Goal: Task Accomplishment & Management: Use online tool/utility

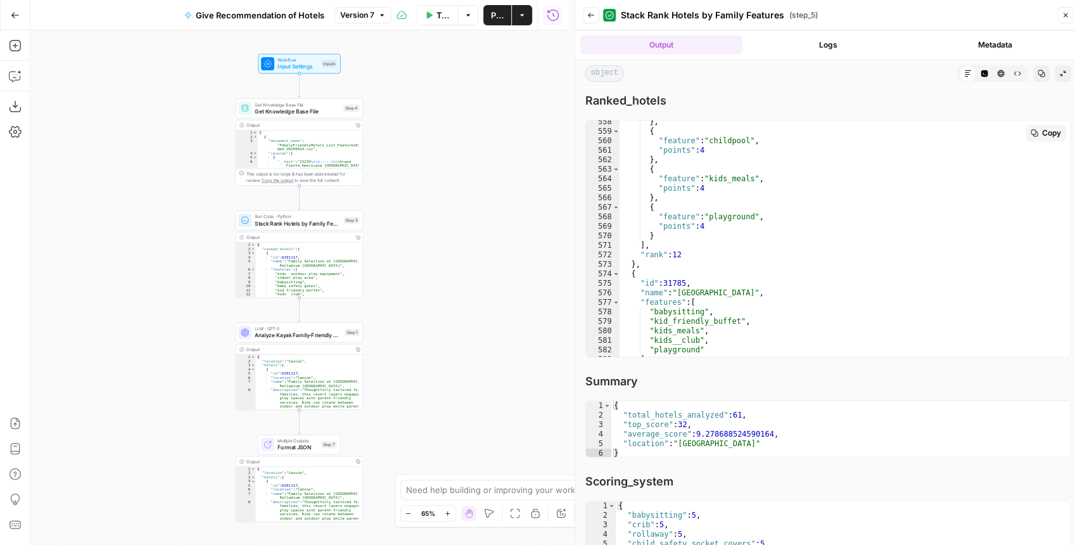
scroll to position [5295, 0]
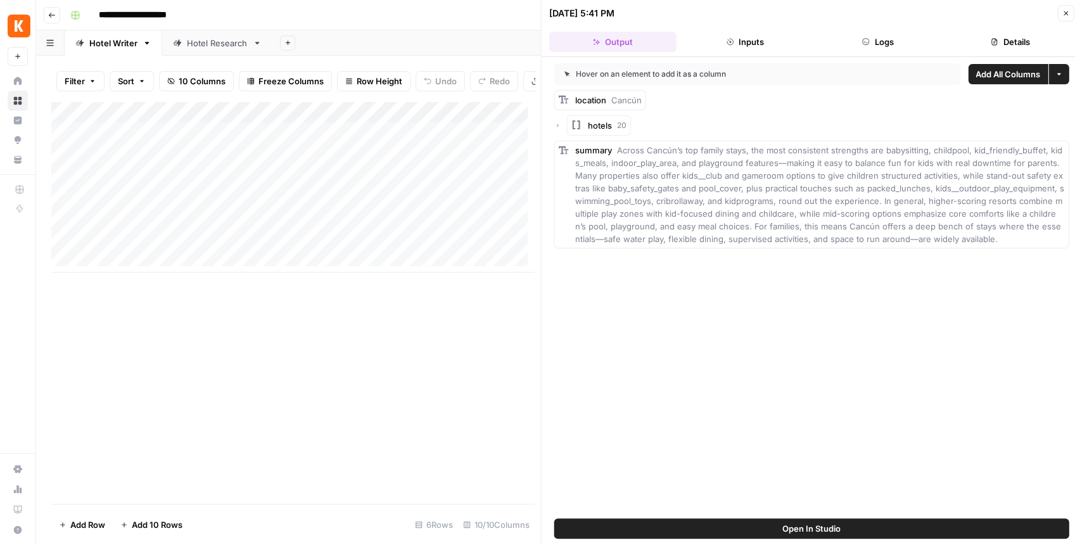
click at [1060, 14] on button "Close" at bounding box center [1065, 13] width 16 height 16
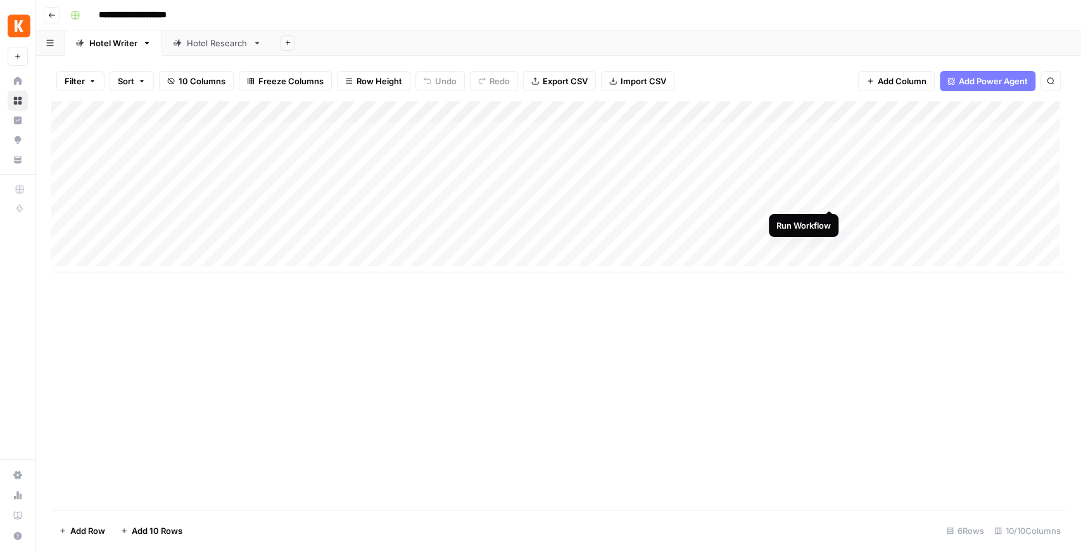
click at [833, 198] on div "Add Column" at bounding box center [558, 186] width 1015 height 171
click at [212, 44] on div "Hotel Research" at bounding box center [217, 43] width 61 height 13
click at [143, 476] on div "Add Column" at bounding box center [558, 305] width 1015 height 408
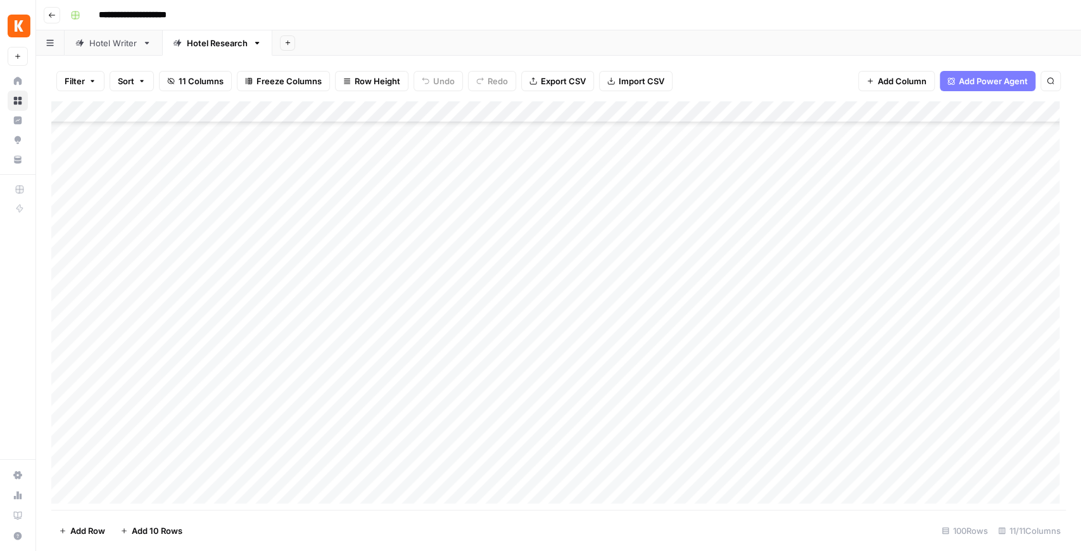
click at [117, 236] on div "Add Column" at bounding box center [558, 305] width 1015 height 408
click at [68, 230] on div "Add Column" at bounding box center [558, 305] width 1015 height 408
click at [65, 248] on div "Add Column" at bounding box center [558, 305] width 1015 height 408
click at [62, 277] on div "Add Column" at bounding box center [558, 305] width 1015 height 408
click at [63, 299] on div "Add Column" at bounding box center [558, 305] width 1015 height 408
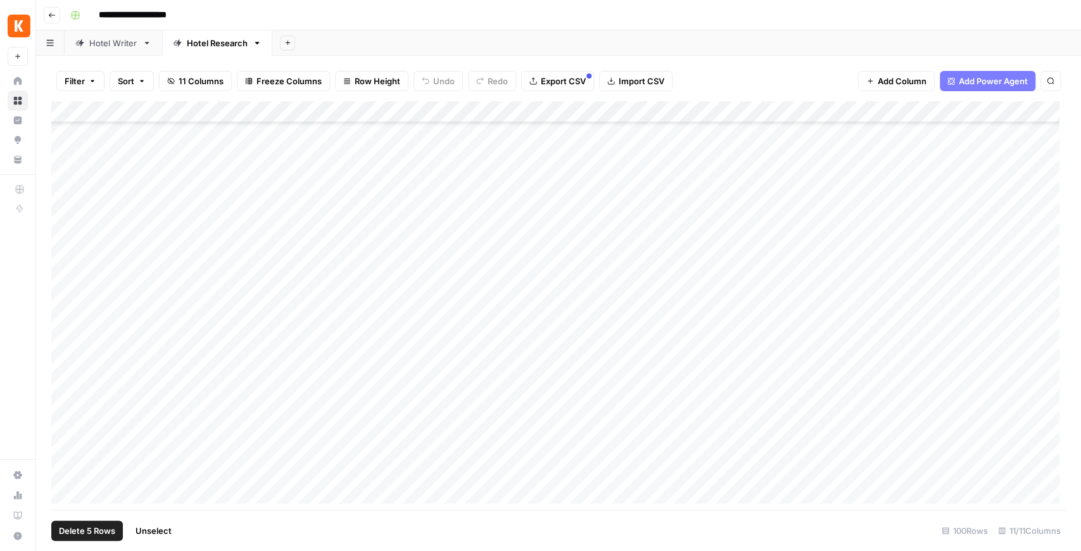
click at [66, 322] on div "Add Column" at bounding box center [558, 305] width 1015 height 408
click at [66, 339] on div "Add Column" at bounding box center [558, 305] width 1015 height 408
click at [63, 374] on div "Add Column" at bounding box center [558, 305] width 1015 height 408
click at [64, 364] on div "Add Column" at bounding box center [558, 305] width 1015 height 408
click at [66, 378] on div "Add Column" at bounding box center [558, 305] width 1015 height 408
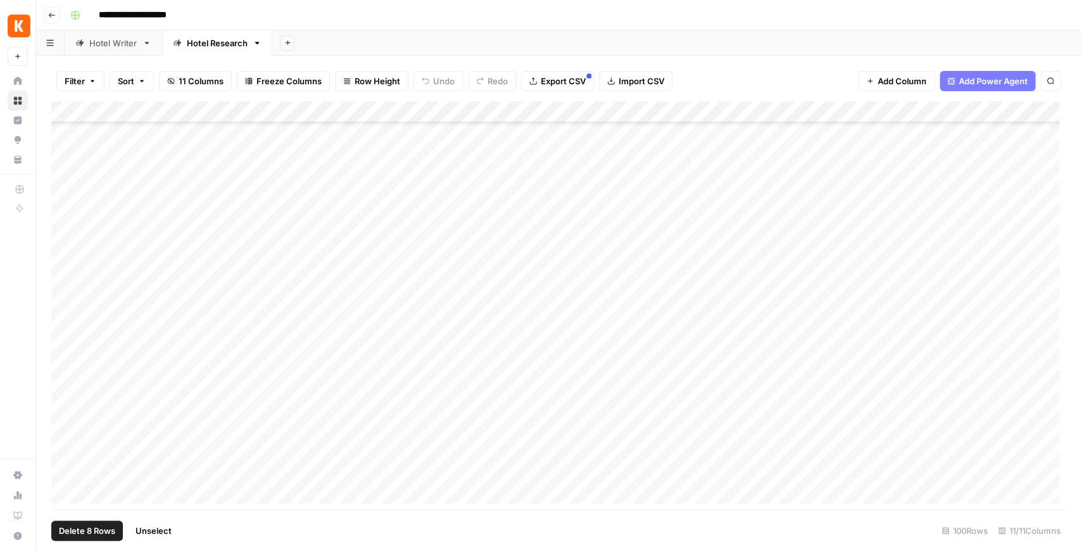
scroll to position [1751, 0]
click at [62, 274] on div "Add Column" at bounding box center [558, 305] width 1015 height 408
click at [64, 310] on div "Add Column" at bounding box center [558, 305] width 1015 height 408
click at [63, 301] on div "Add Column" at bounding box center [558, 305] width 1015 height 408
click at [66, 323] on div "Add Column" at bounding box center [558, 305] width 1015 height 408
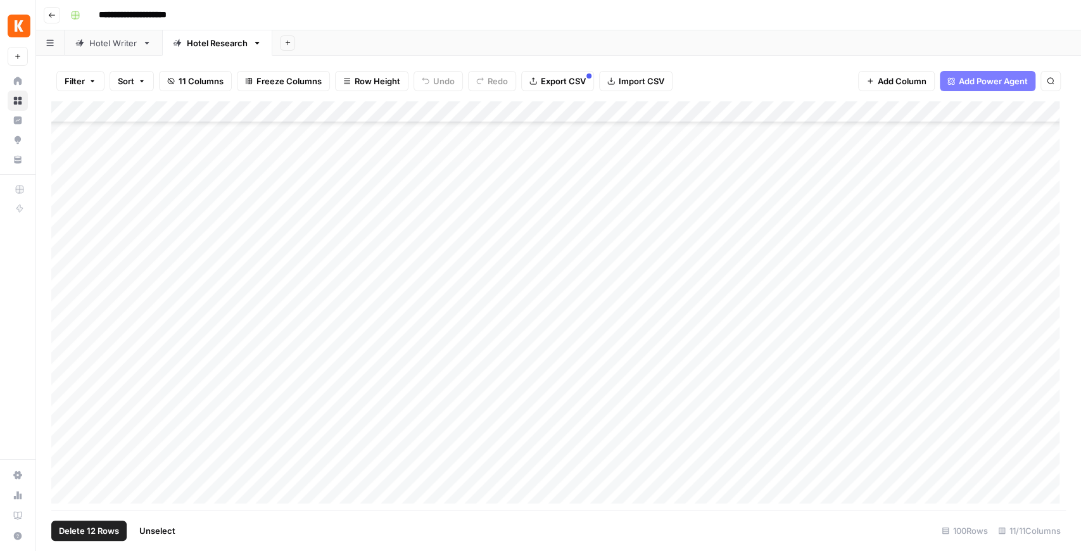
click at [67, 347] on div "Add Column" at bounding box center [558, 305] width 1015 height 408
click at [65, 370] on div "Add Column" at bounding box center [558, 305] width 1015 height 408
click at [63, 365] on div "Add Column" at bounding box center [558, 305] width 1015 height 408
click at [66, 384] on div "Add Column" at bounding box center [558, 305] width 1015 height 408
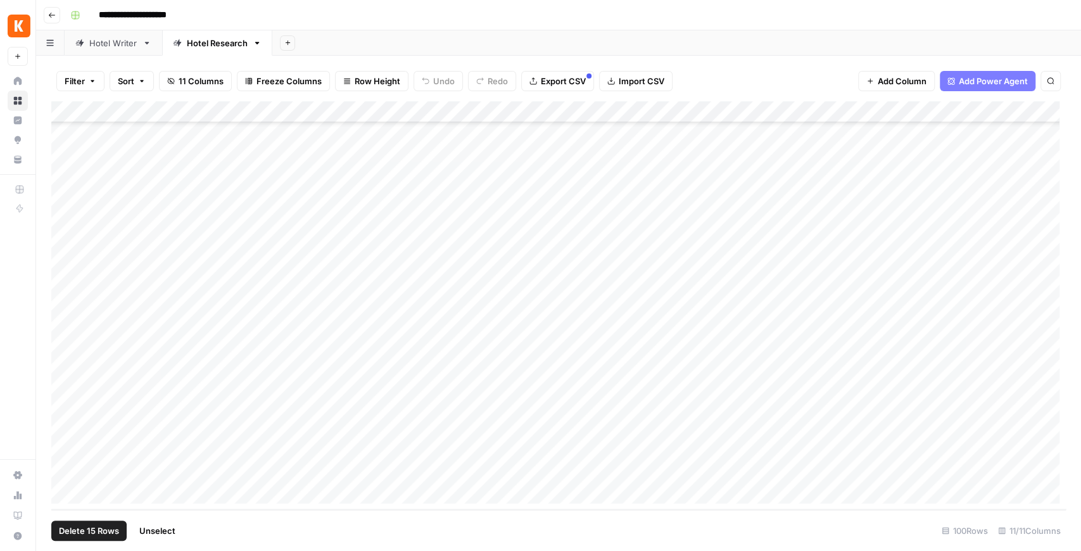
click at [64, 365] on div "Add Column" at bounding box center [558, 305] width 1015 height 408
click at [66, 385] on div "Add Column" at bounding box center [558, 305] width 1015 height 408
click at [66, 405] on div "Add Column" at bounding box center [558, 305] width 1015 height 408
click at [65, 433] on div "Add Column" at bounding box center [558, 305] width 1015 height 408
click at [63, 453] on div "Add Column" at bounding box center [558, 305] width 1015 height 408
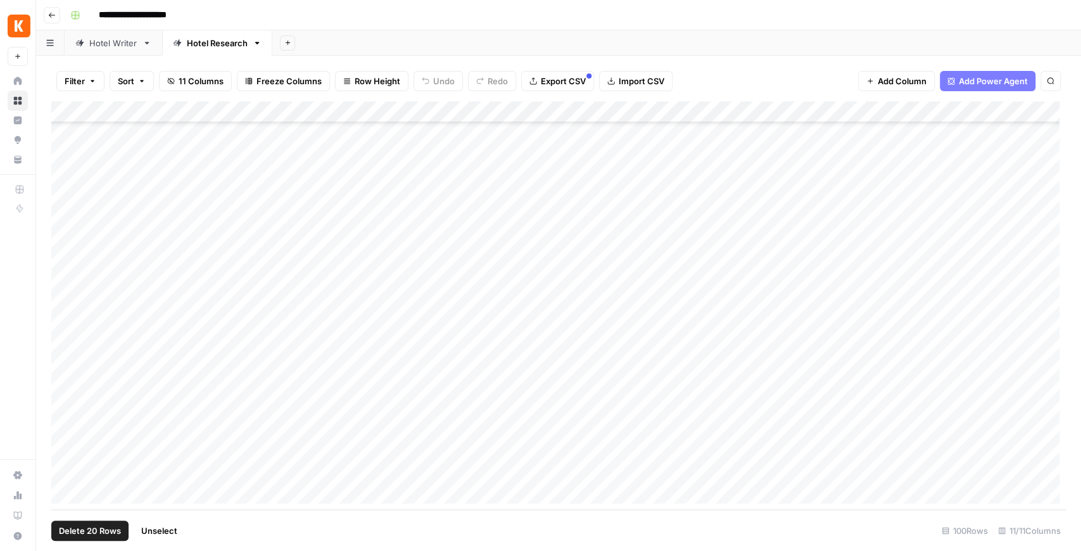
click at [63, 469] on div "Add Column" at bounding box center [558, 305] width 1015 height 408
click at [115, 536] on span "Delete 20 Rows" at bounding box center [90, 530] width 62 height 13
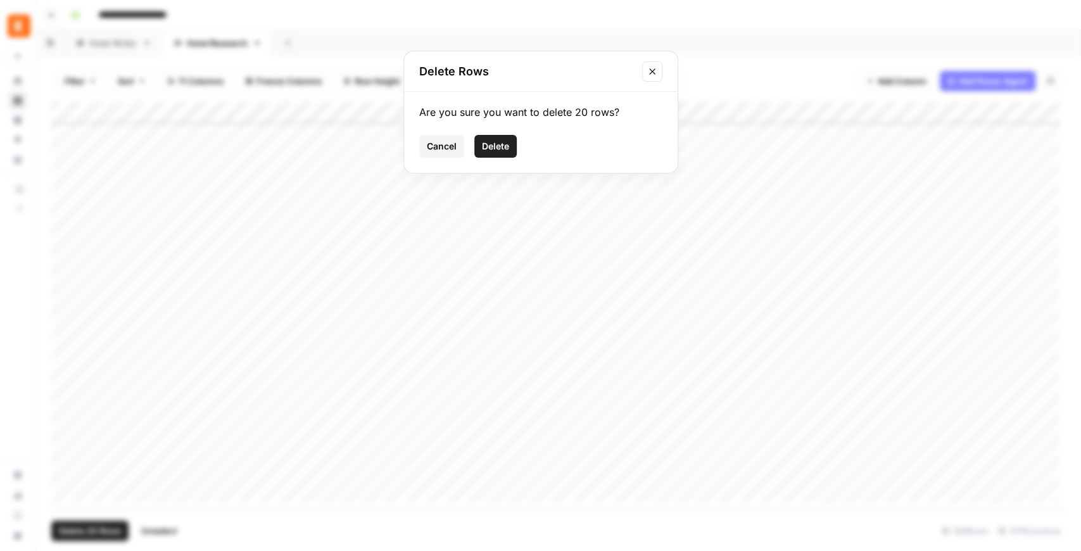
click at [505, 147] on span "Delete" at bounding box center [495, 146] width 27 height 13
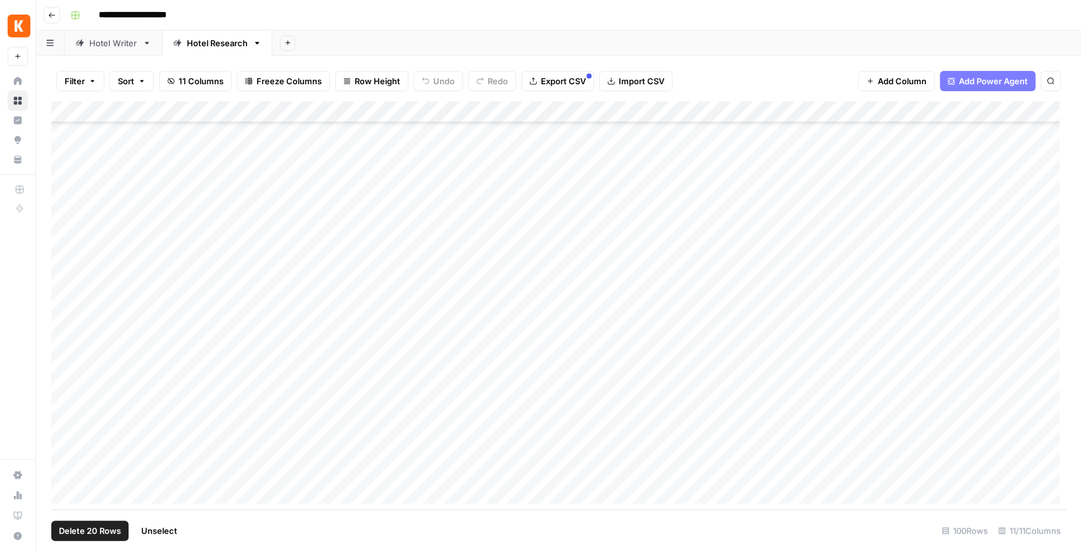
scroll to position [1362, 0]
click at [120, 44] on div "Hotel Writer" at bounding box center [113, 43] width 48 height 13
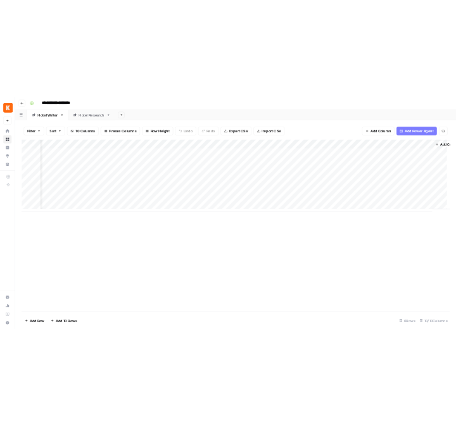
scroll to position [0, 320]
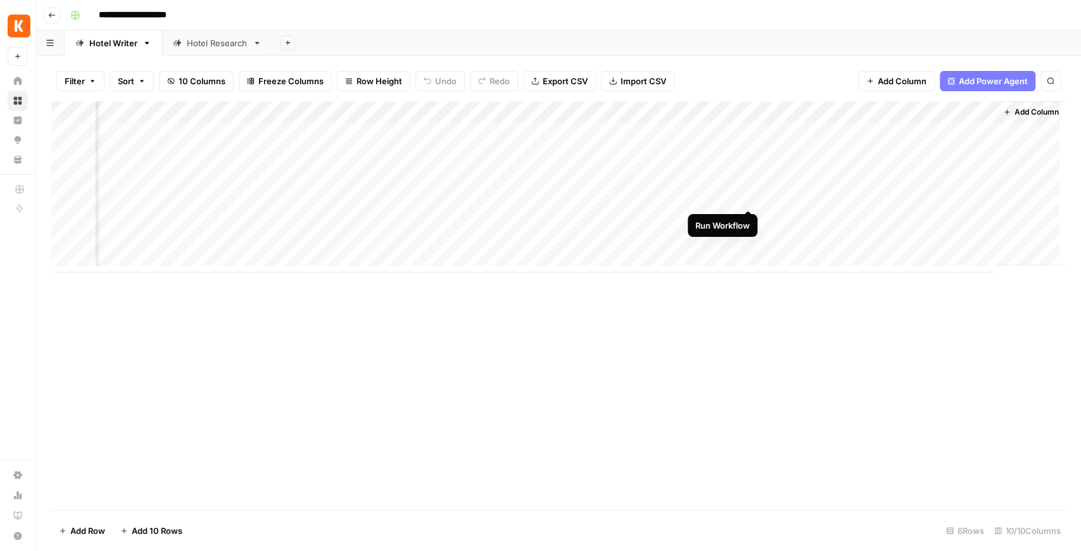
click at [748, 200] on div "Add Column" at bounding box center [558, 186] width 1015 height 171
